Goal: Task Accomplishment & Management: Manage account settings

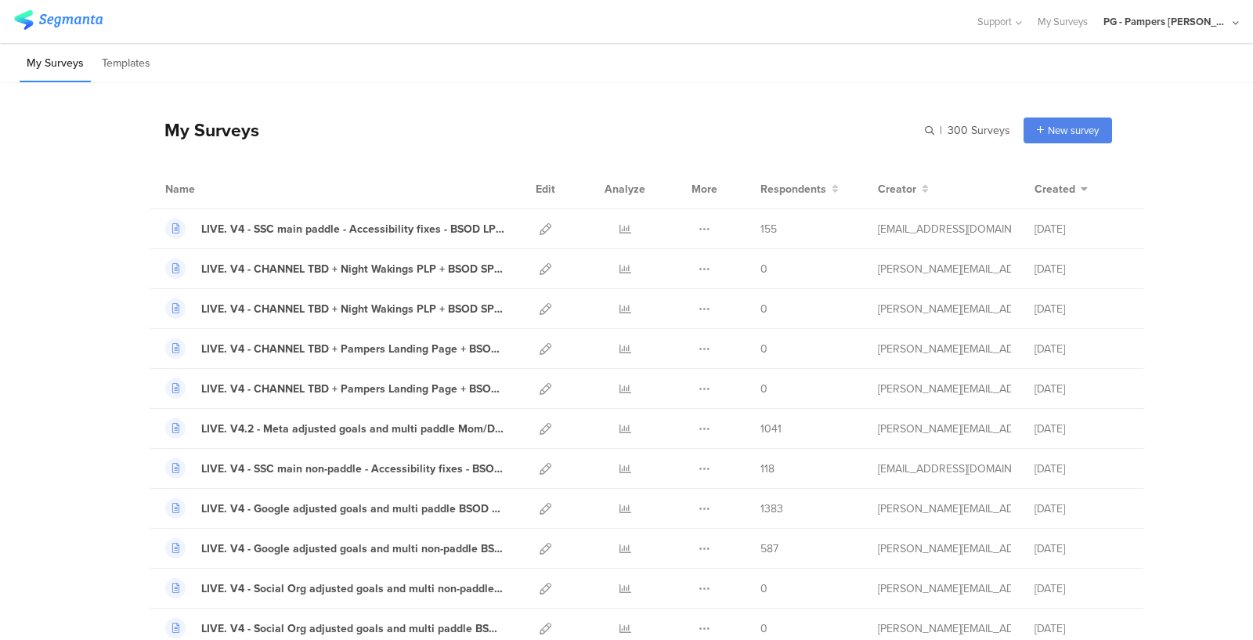
click at [1165, 17] on div "PG - Pampers [PERSON_NAME]" at bounding box center [1165, 21] width 125 height 15
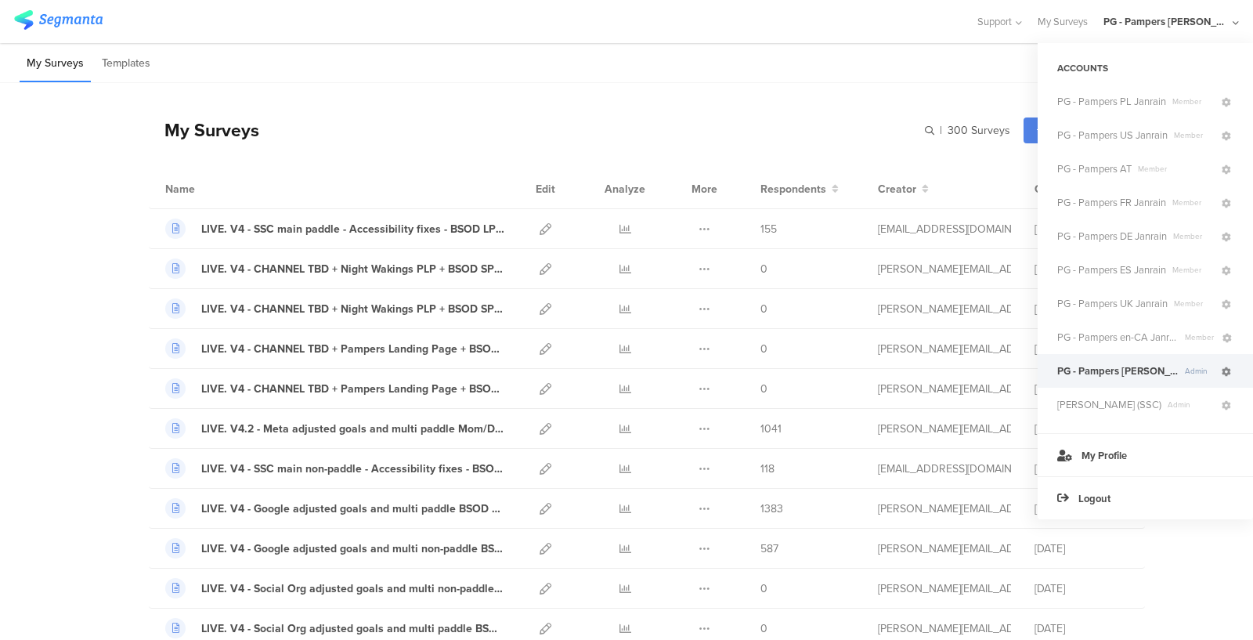
click at [1228, 371] on icon at bounding box center [1225, 371] width 9 height 9
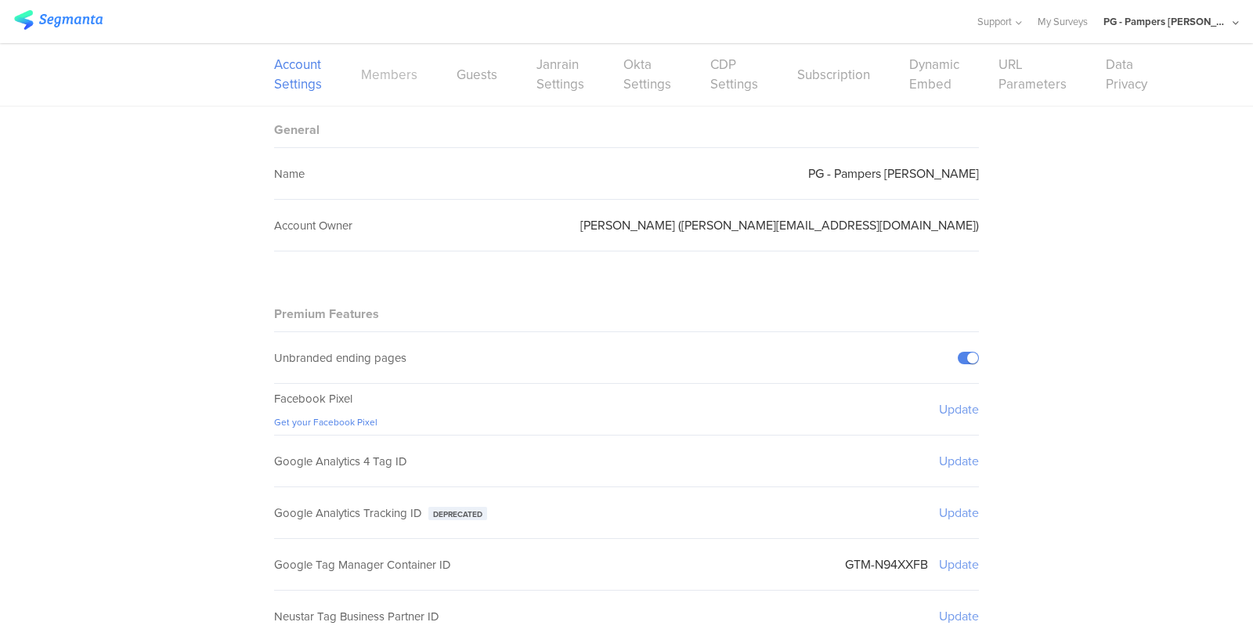
click at [378, 75] on link "Members" at bounding box center [389, 75] width 56 height 20
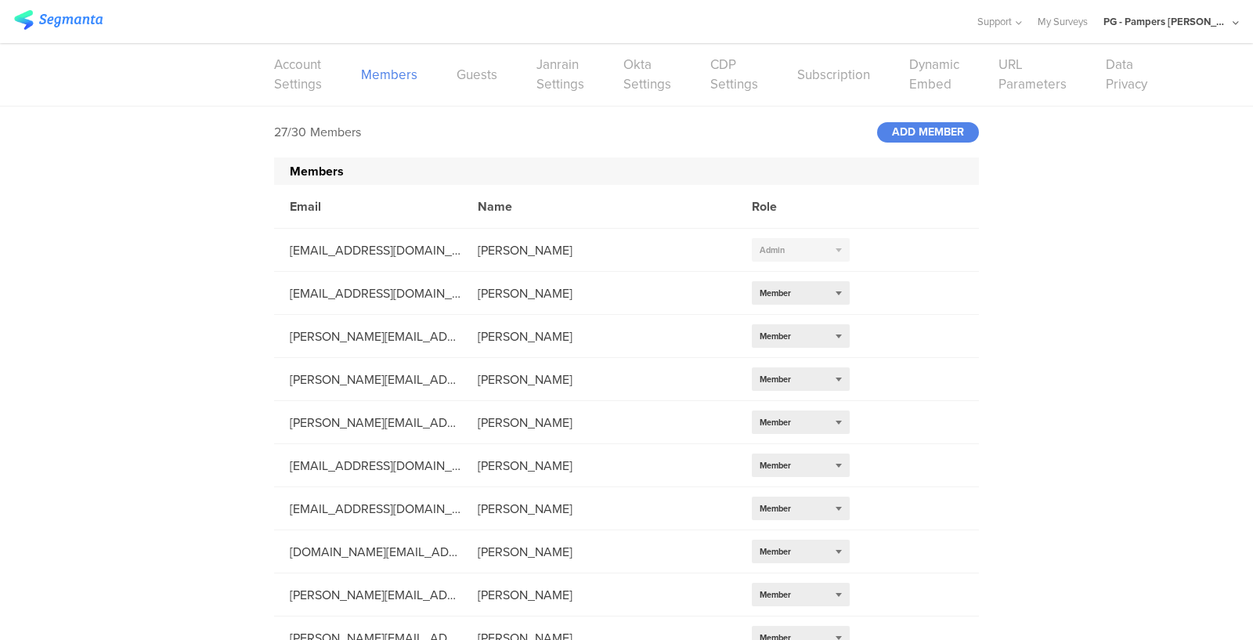
click at [53, 36] on div "Support Help Center Live Chat My Surveys PG - Pampers Lumi Janrain ACCOUNTS PG …" at bounding box center [626, 21] width 1224 height 43
click at [59, 26] on img at bounding box center [58, 20] width 88 height 20
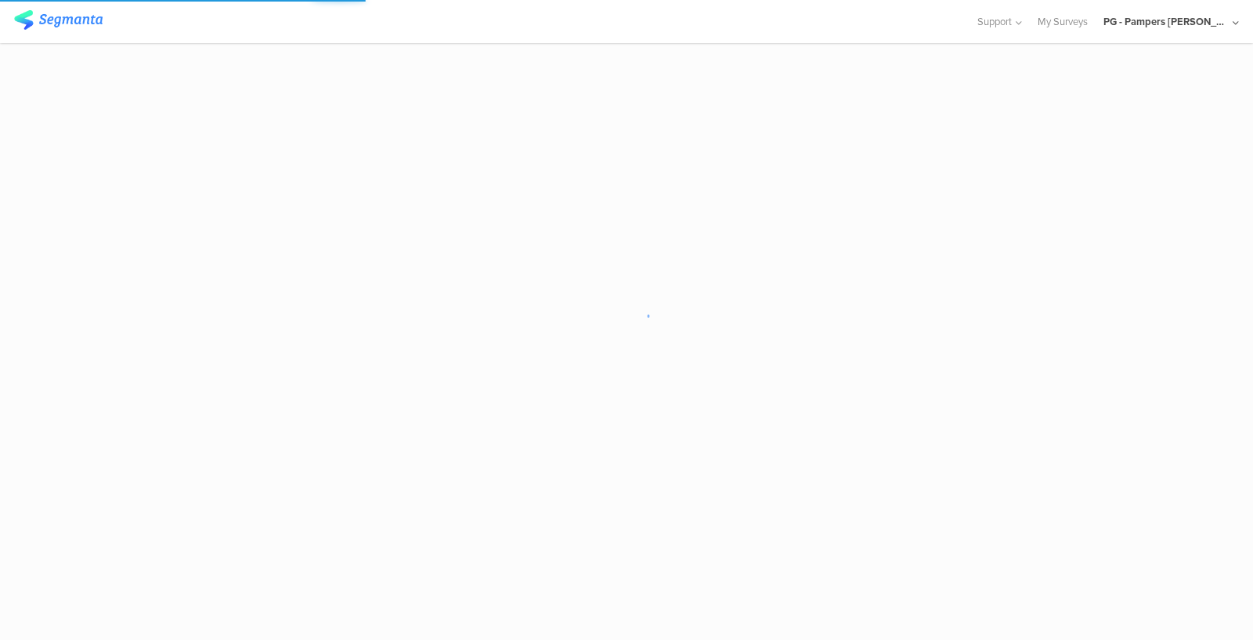
click at [1213, 20] on div "PG - Pampers [PERSON_NAME]" at bounding box center [1165, 21] width 125 height 15
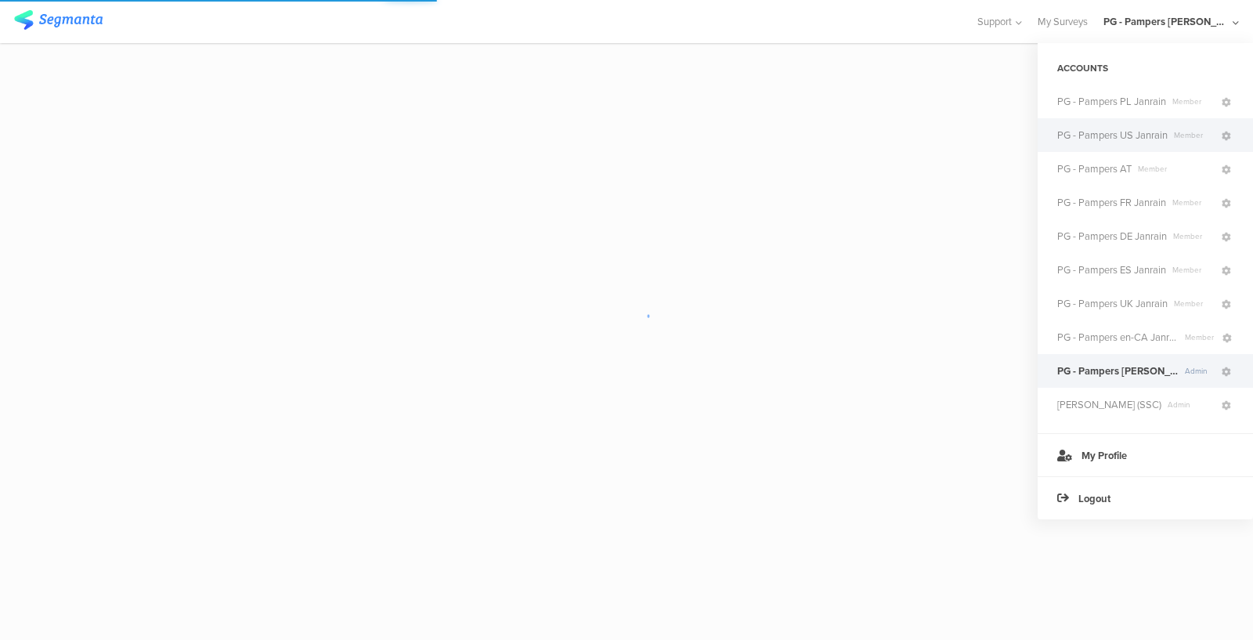
click at [1147, 129] on span "PG - Pampers US Janrain" at bounding box center [1112, 135] width 110 height 15
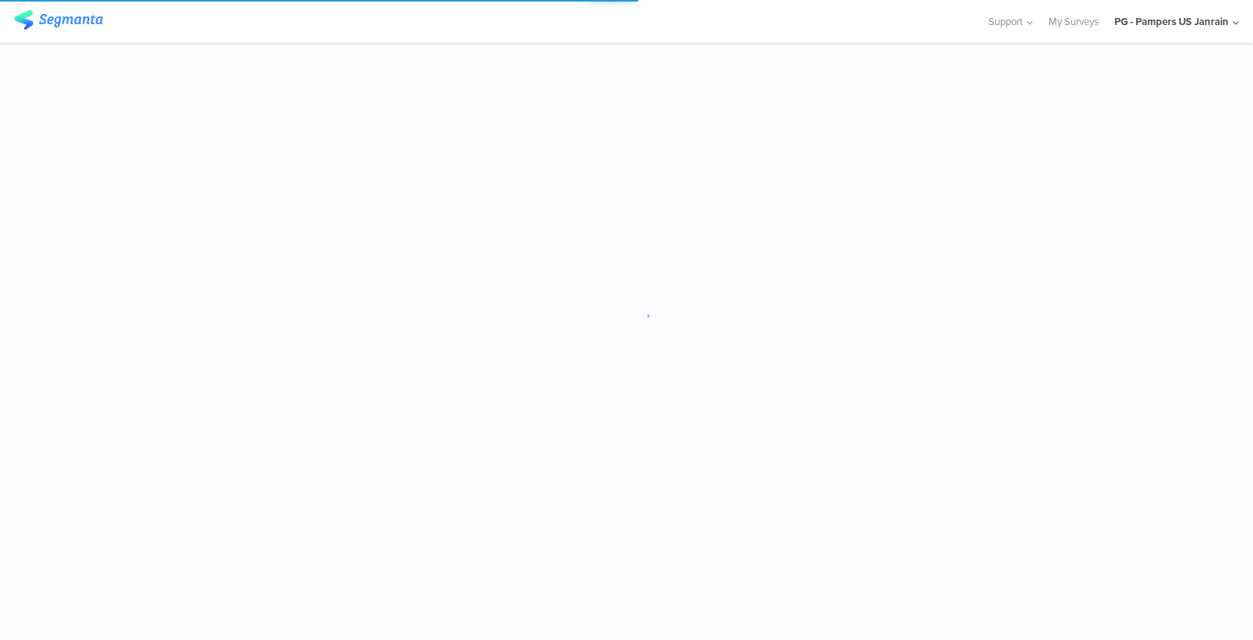
click at [1206, 26] on div "PG - Pampers US Janrain" at bounding box center [1171, 21] width 114 height 15
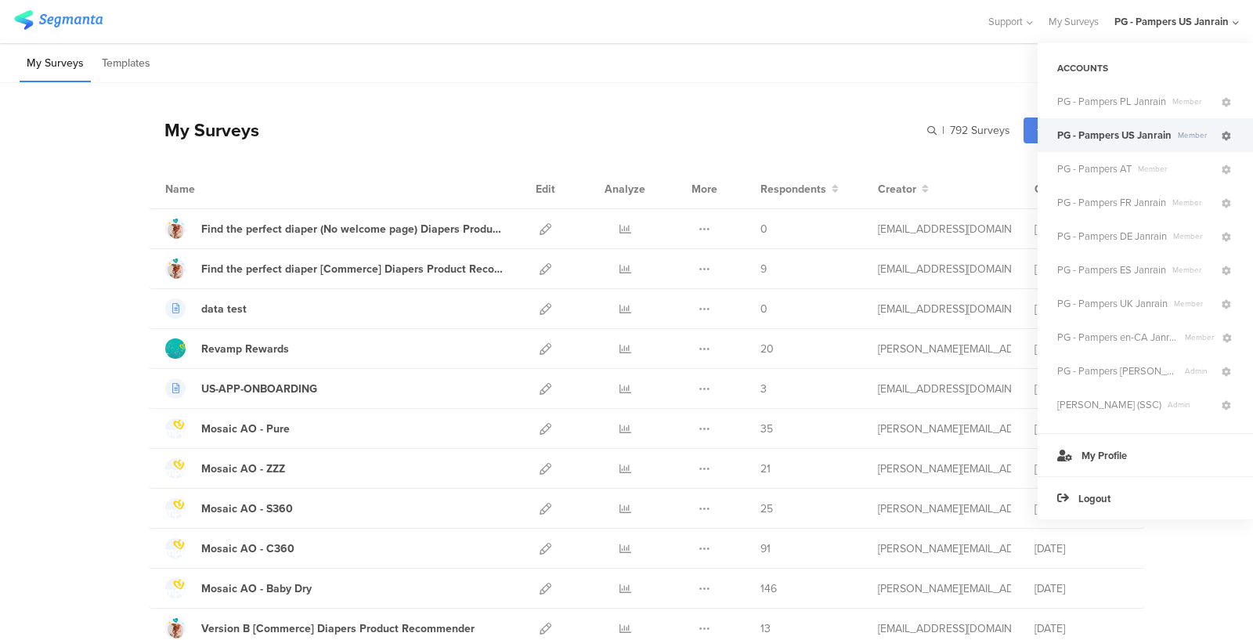
click at [1226, 136] on icon at bounding box center [1225, 136] width 9 height 9
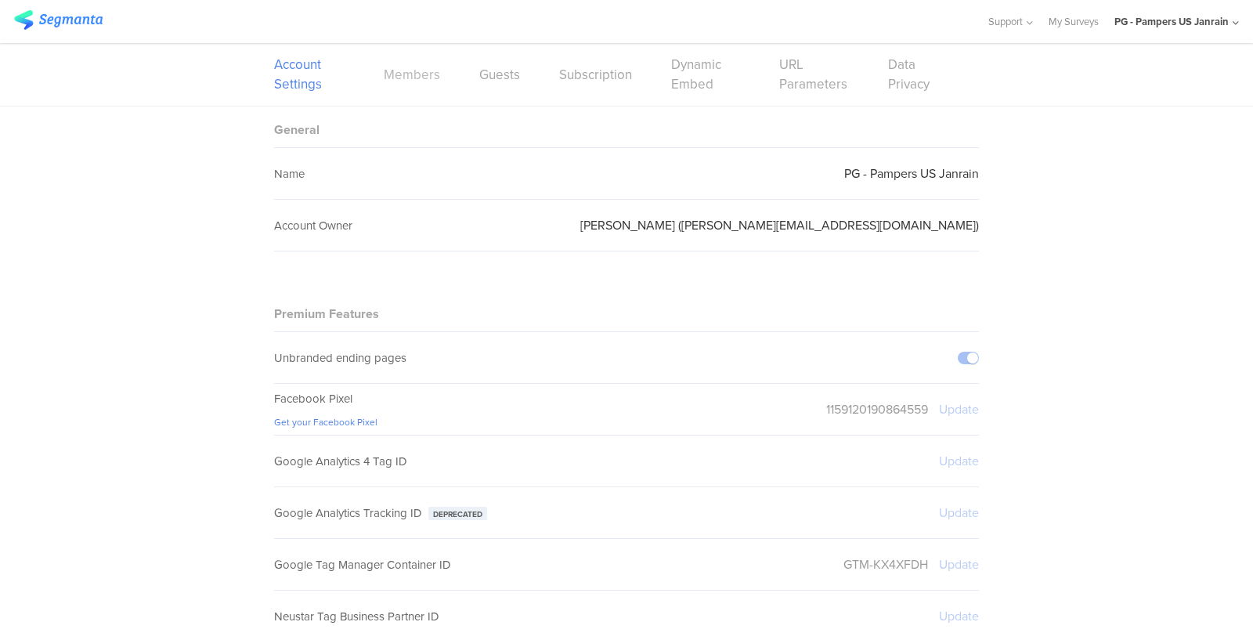
click at [388, 78] on link "Members" at bounding box center [412, 75] width 56 height 20
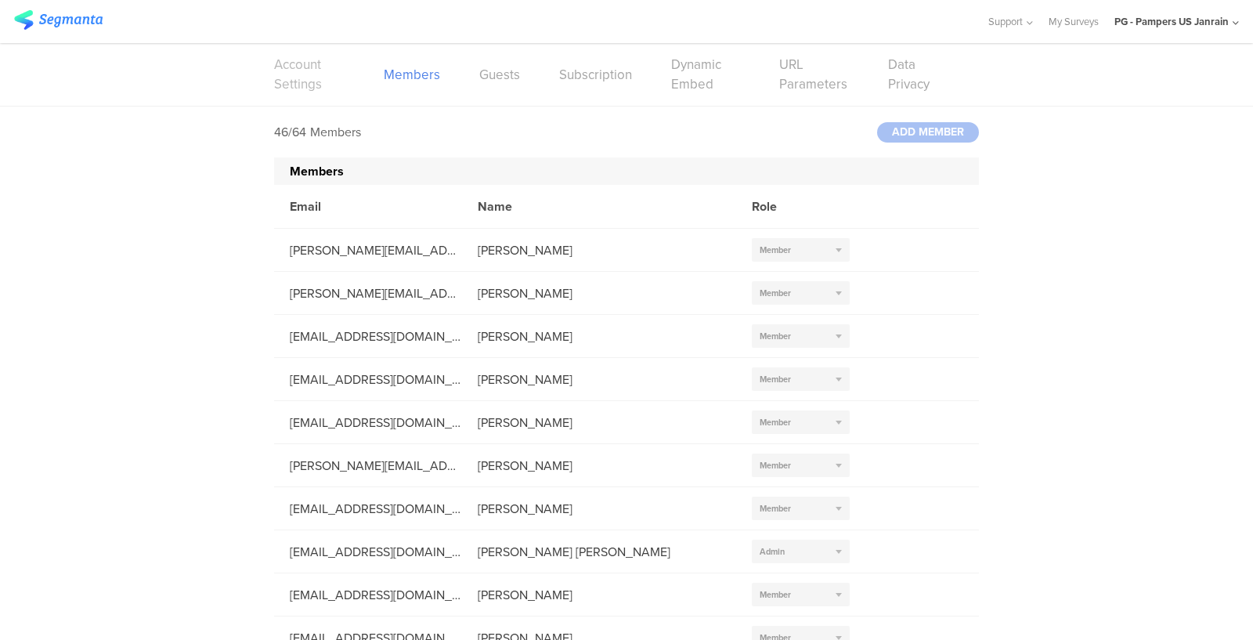
click at [289, 60] on link "Account Settings" at bounding box center [309, 74] width 70 height 39
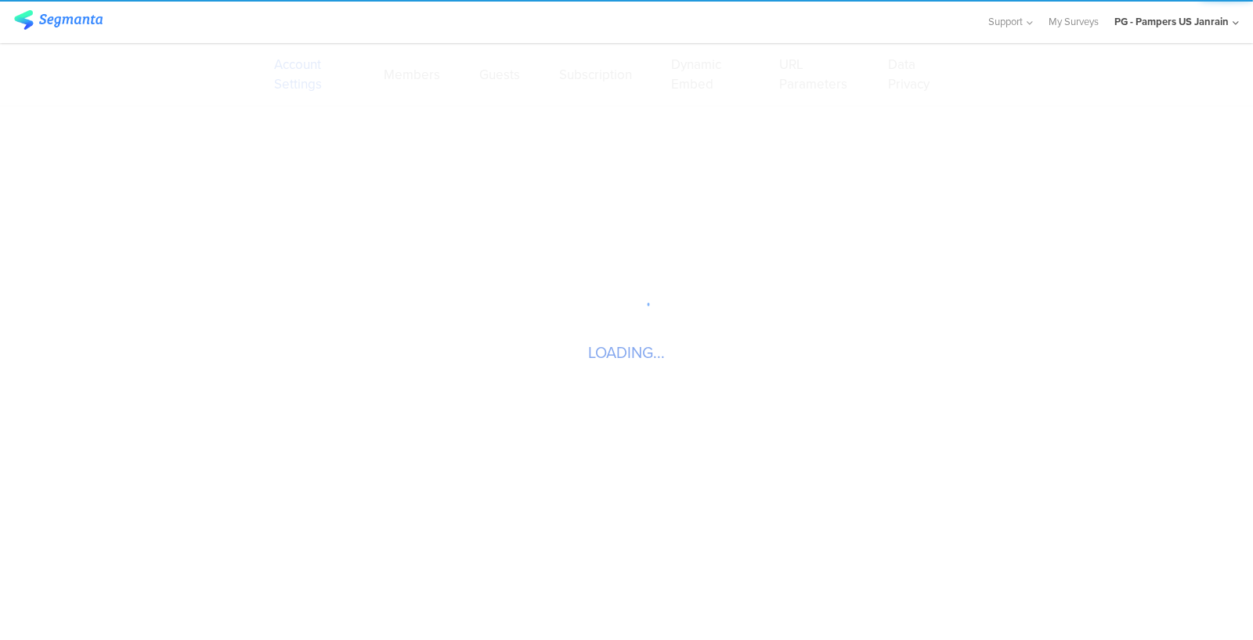
click at [66, 20] on img at bounding box center [58, 20] width 88 height 20
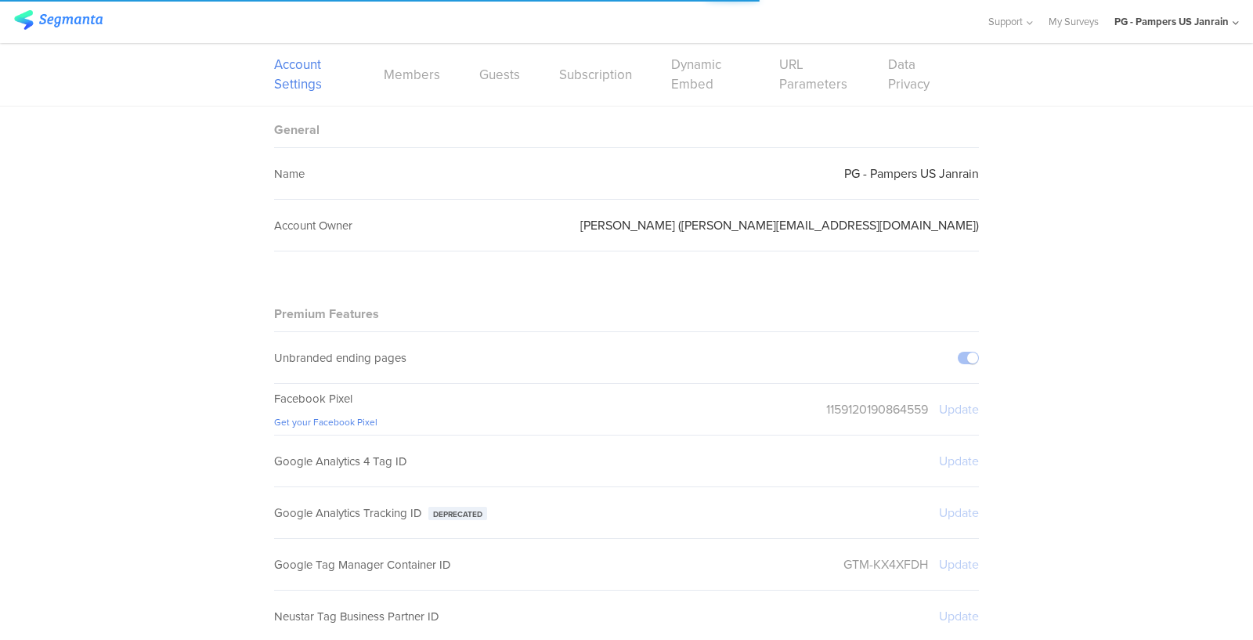
click at [64, 26] on img at bounding box center [58, 20] width 88 height 20
